Goal: Transaction & Acquisition: Purchase product/service

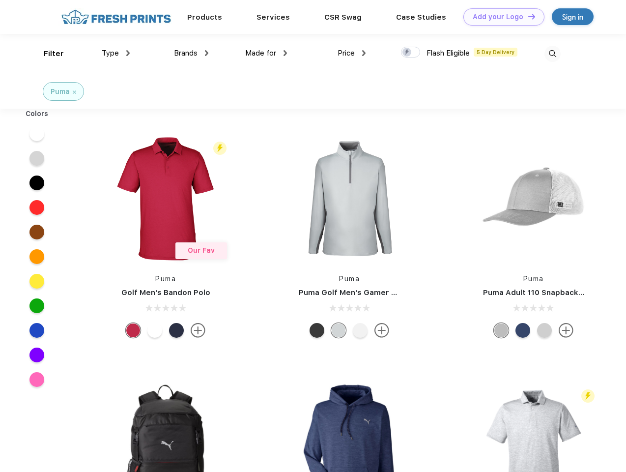
click at [500, 17] on link "Add your Logo Design Tool" at bounding box center [503, 16] width 81 height 17
click at [0, 0] on div "Design Tool" at bounding box center [0, 0] width 0 height 0
click at [527, 16] on link "Add your Logo Design Tool" at bounding box center [503, 16] width 81 height 17
click at [47, 54] on div "Filter" at bounding box center [54, 53] width 20 height 11
click at [116, 53] on span "Type" at bounding box center [110, 53] width 17 height 9
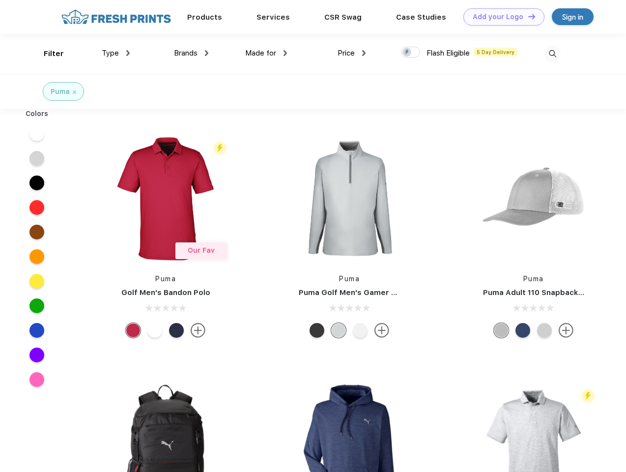
click at [191, 53] on span "Brands" at bounding box center [186, 53] width 24 height 9
click at [266, 53] on span "Made for" at bounding box center [260, 53] width 31 height 9
click at [352, 53] on span "Price" at bounding box center [345, 53] width 17 height 9
click at [411, 53] on div at bounding box center [410, 52] width 19 height 11
click at [407, 53] on input "checkbox" at bounding box center [404, 49] width 6 height 6
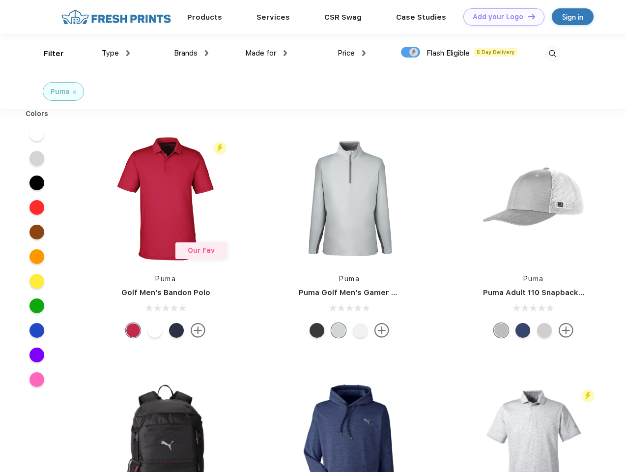
click at [552, 54] on img at bounding box center [552, 54] width 16 height 16
